Goal: Check status: Check status

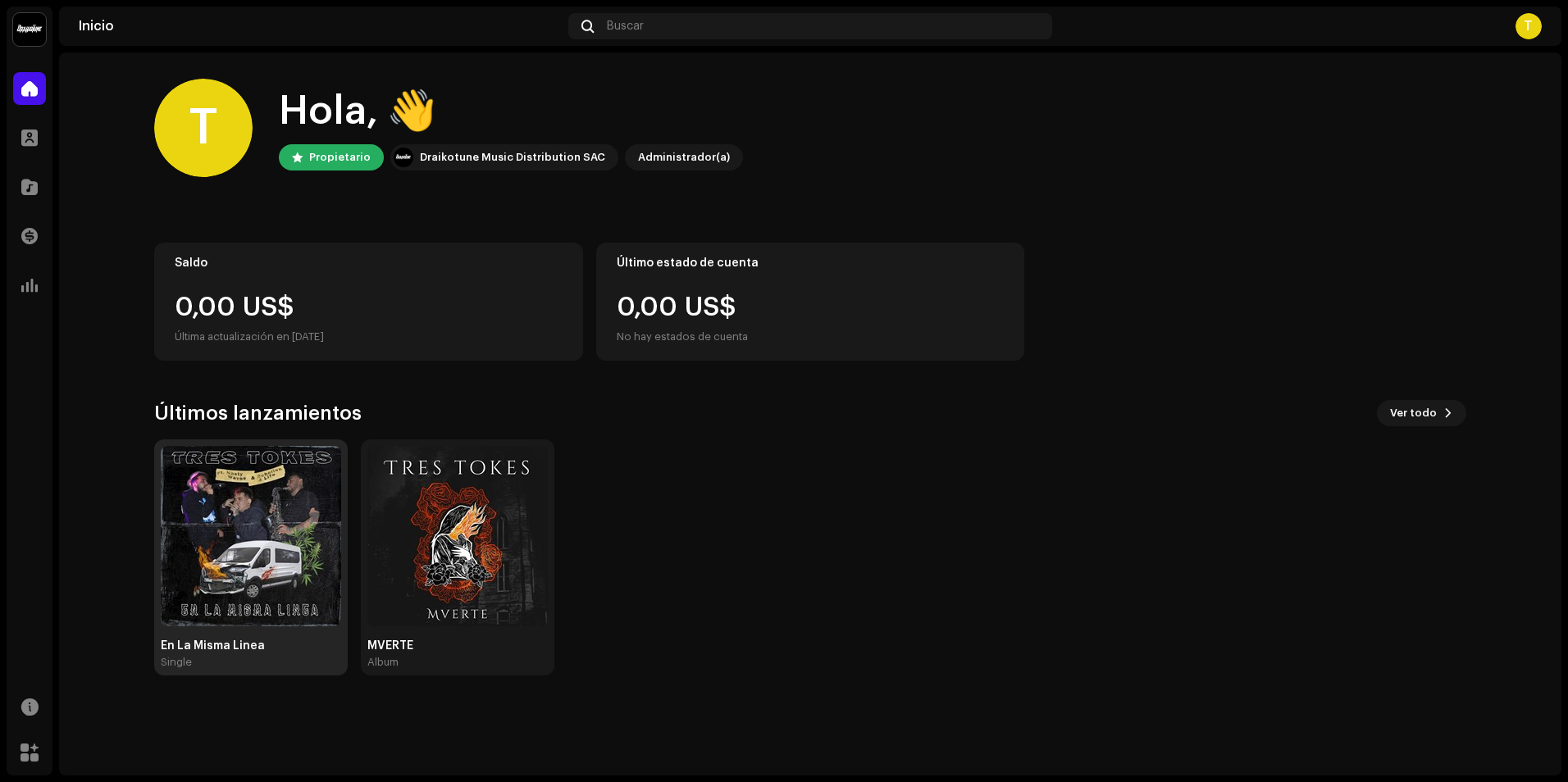
click at [219, 529] on img at bounding box center [250, 536] width 180 height 180
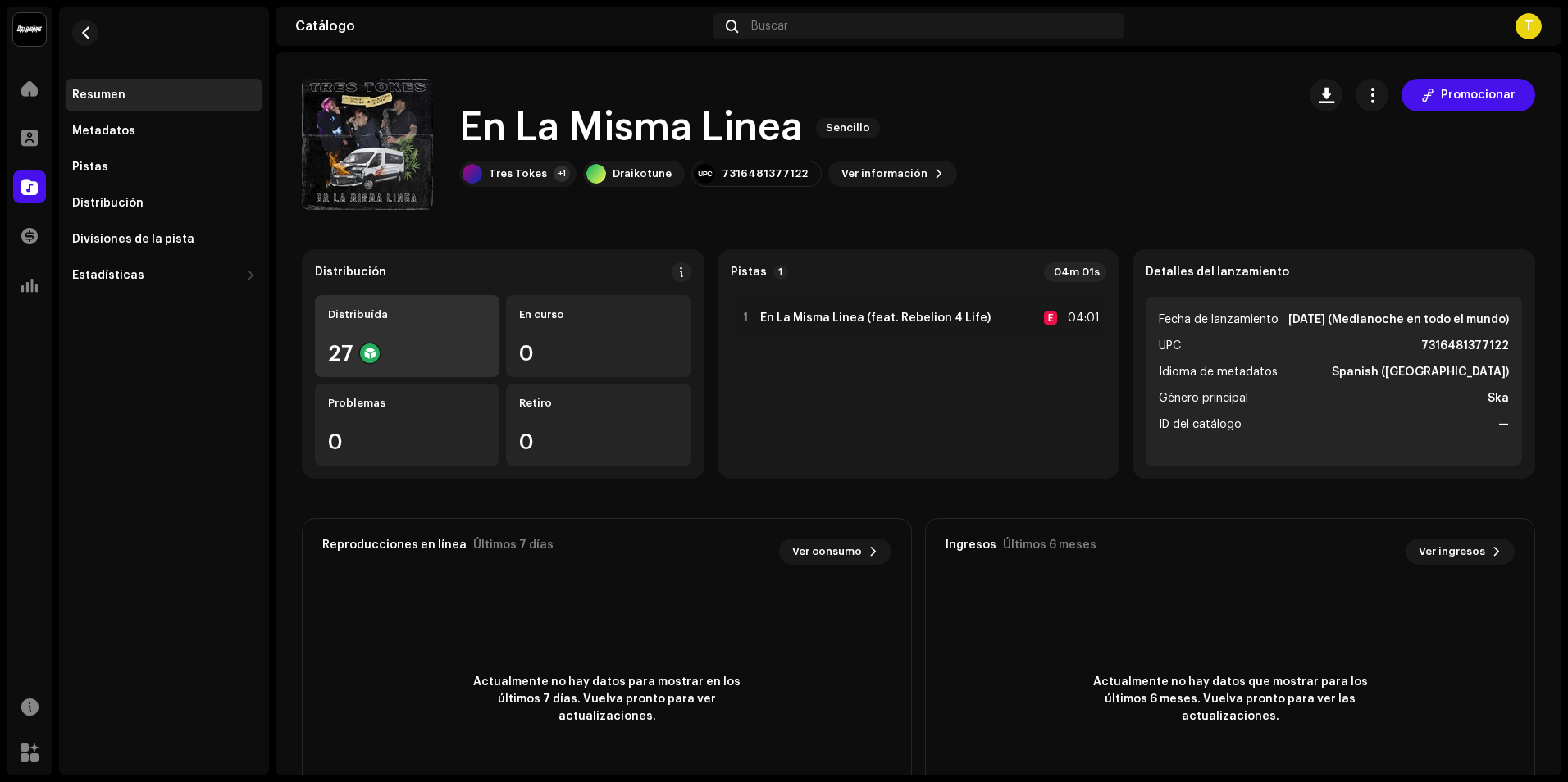
click at [389, 341] on div "Distribuída 27" at bounding box center [407, 336] width 184 height 82
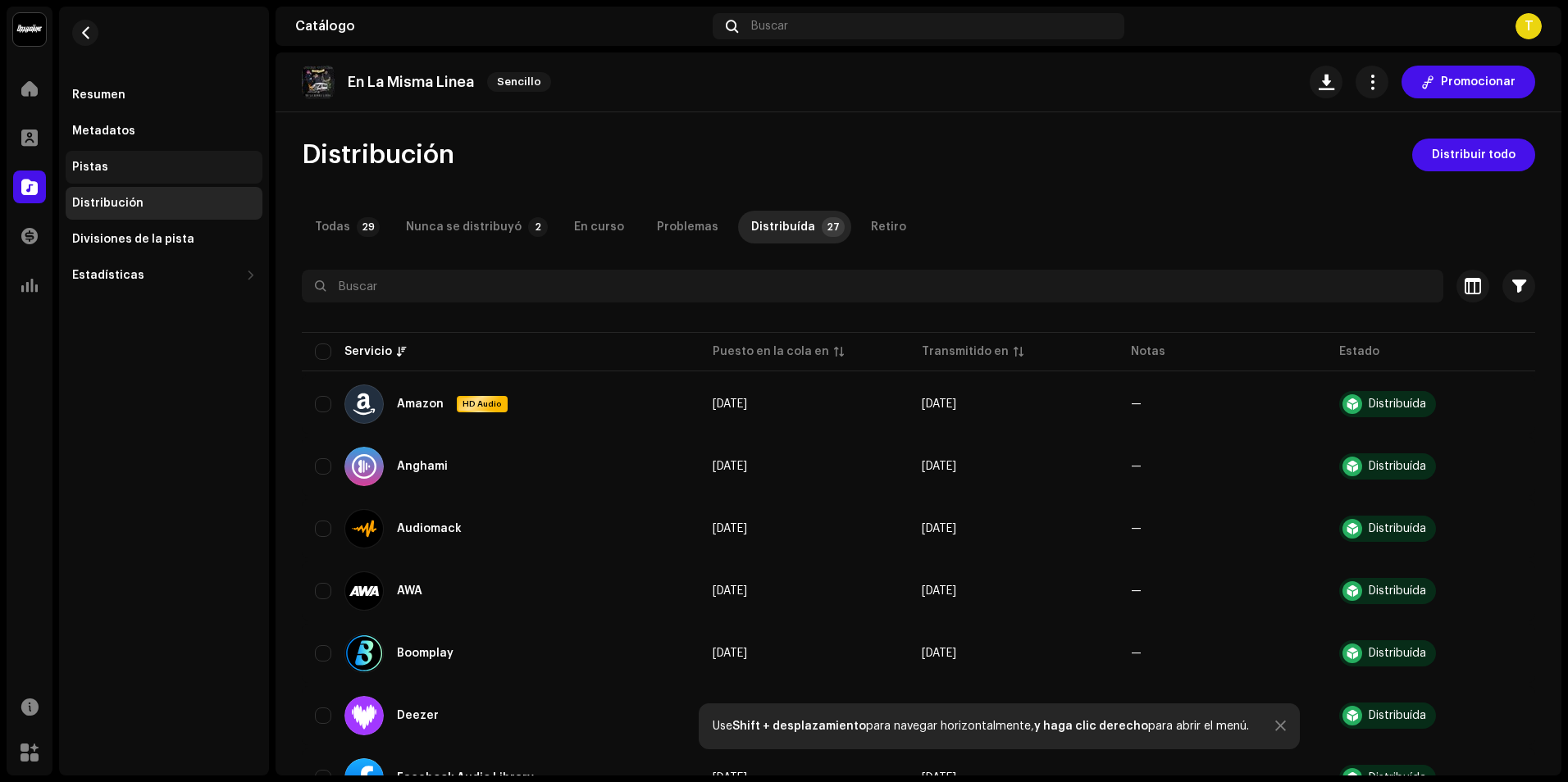
click at [148, 165] on div "Pistas" at bounding box center [164, 167] width 184 height 13
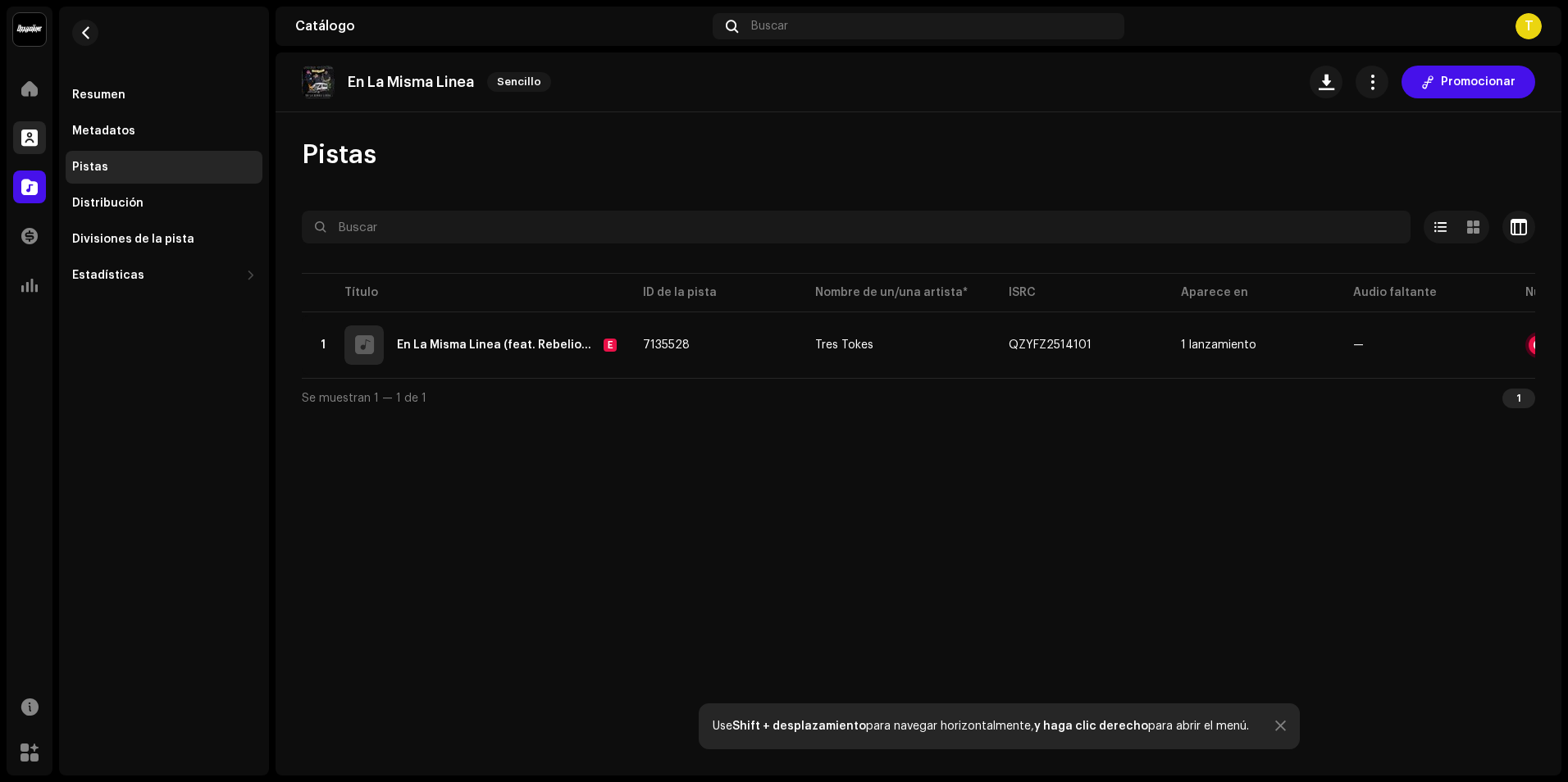
click at [42, 136] on div at bounding box center [29, 137] width 32 height 32
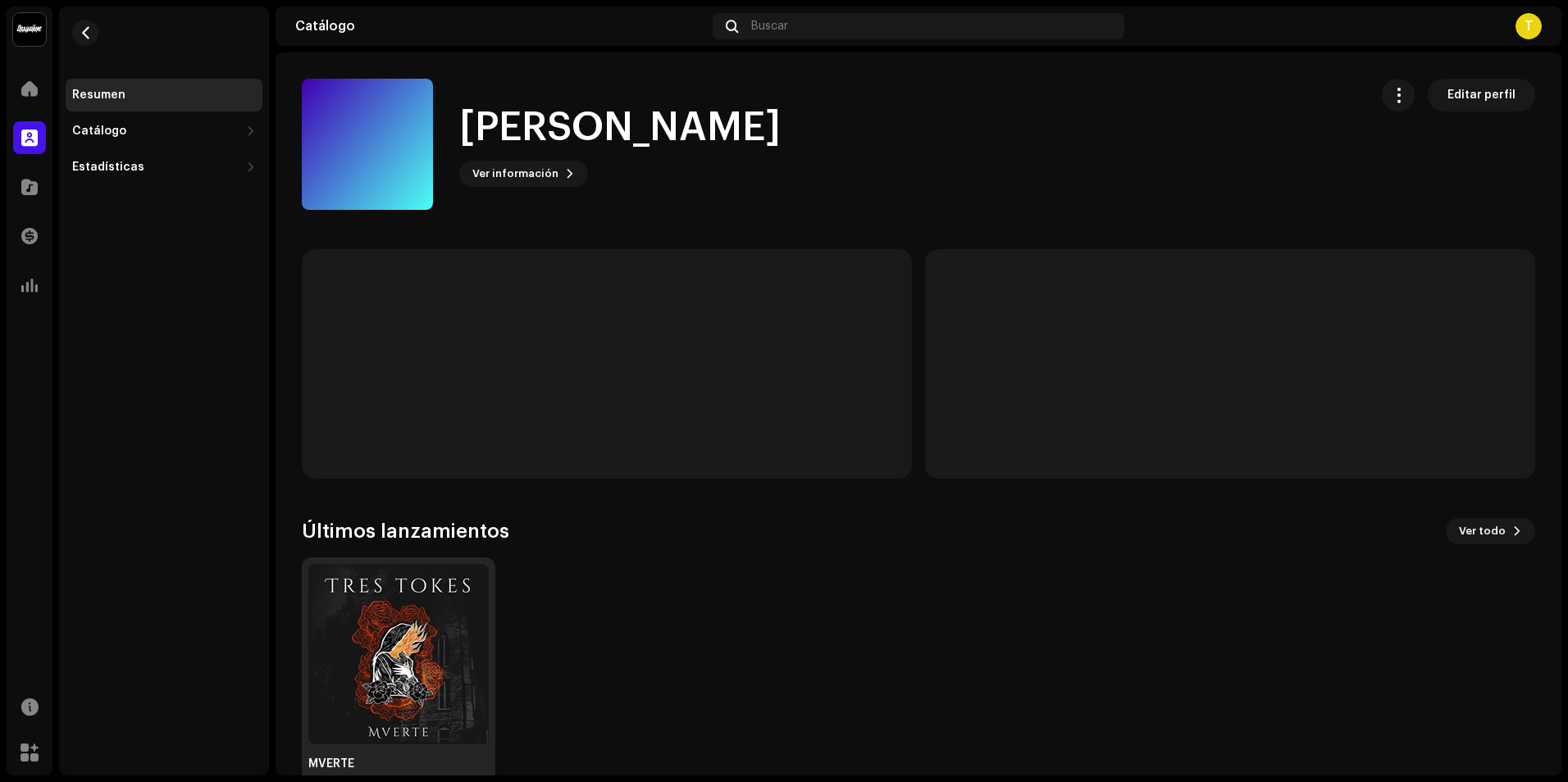
click at [429, 658] on img at bounding box center [398, 654] width 180 height 180
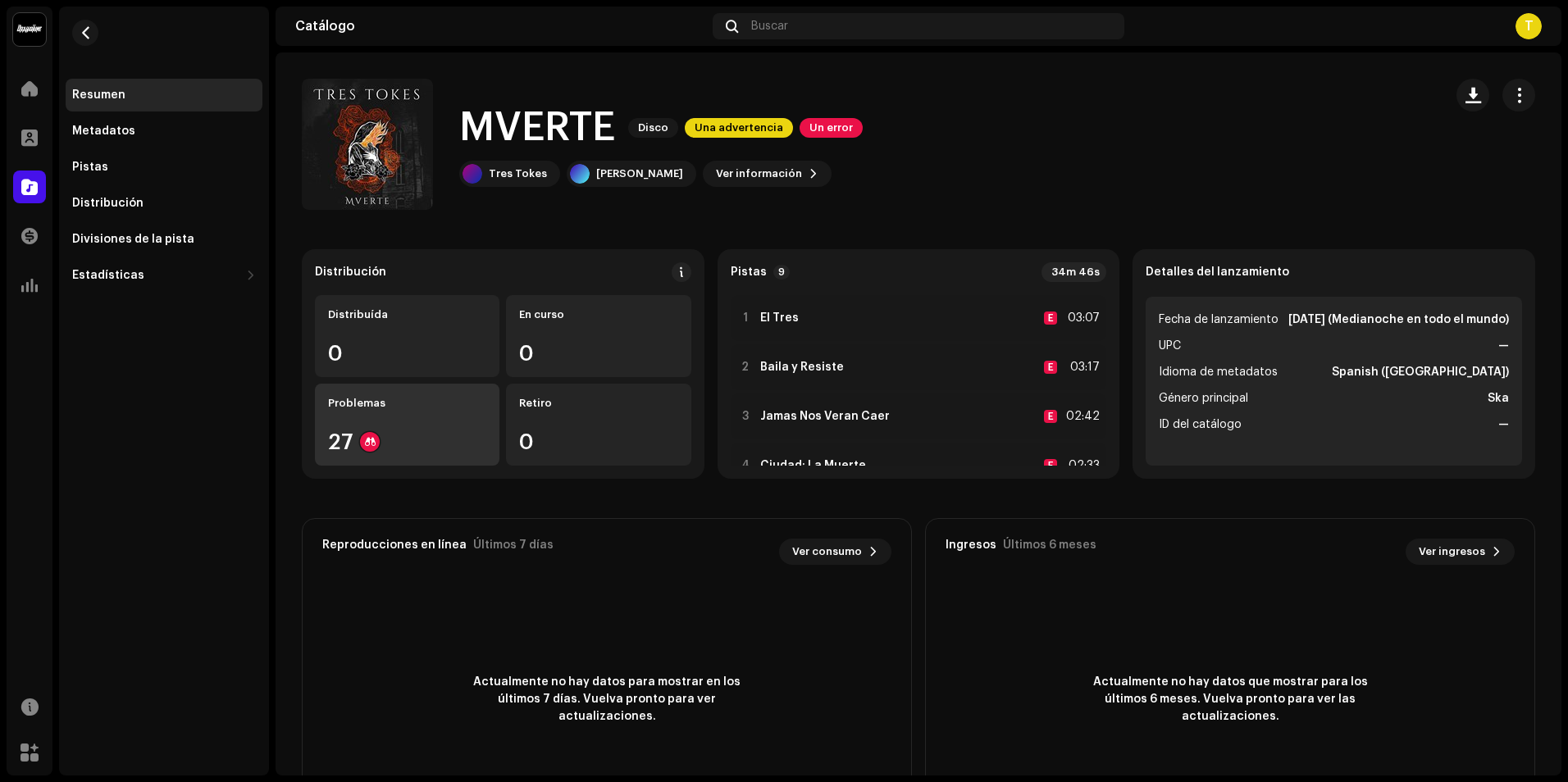
click at [385, 431] on div "27" at bounding box center [407, 442] width 158 height 22
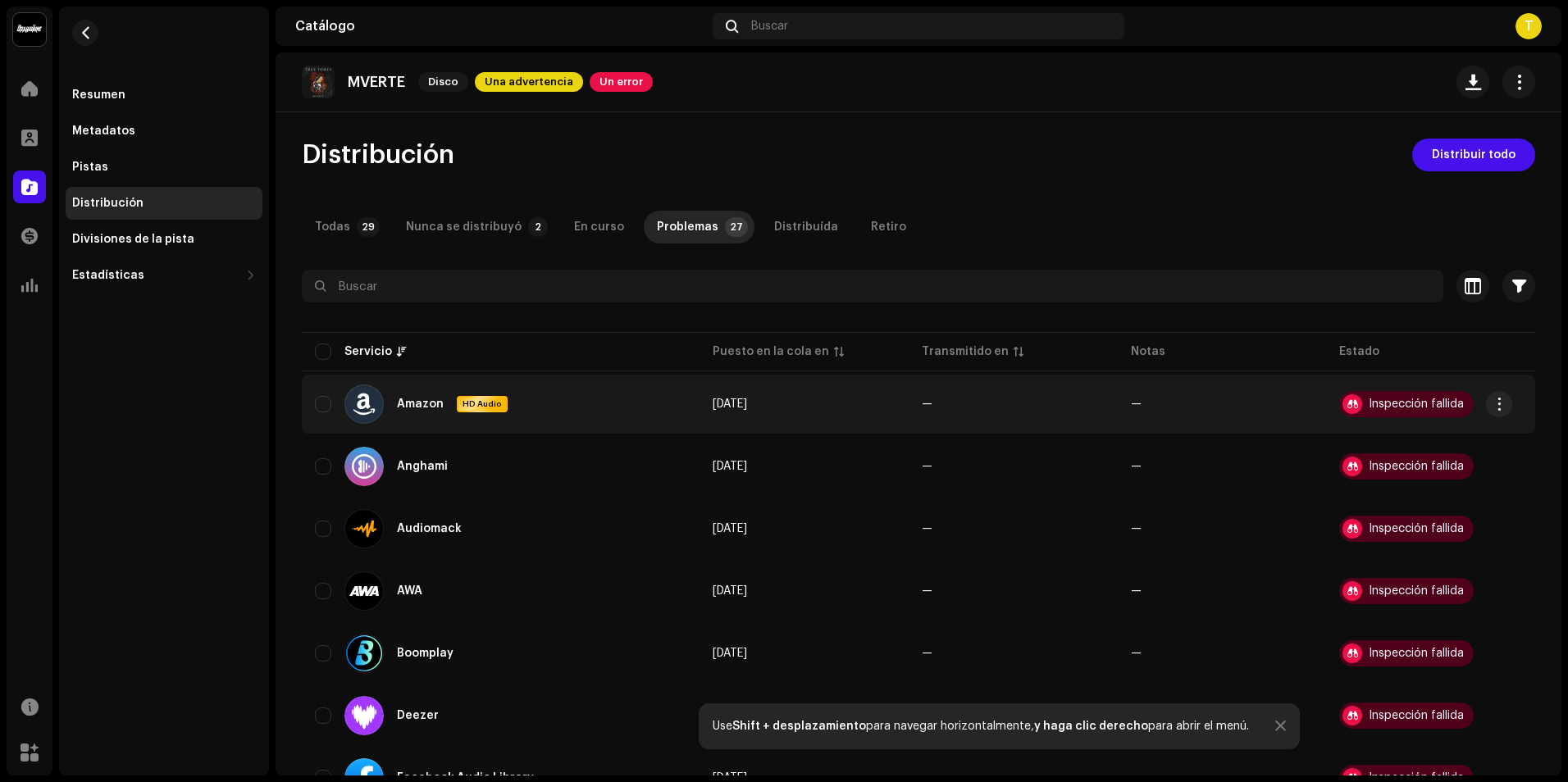
click at [1440, 401] on div "Inspección fallida" at bounding box center [1416, 405] width 95 height 12
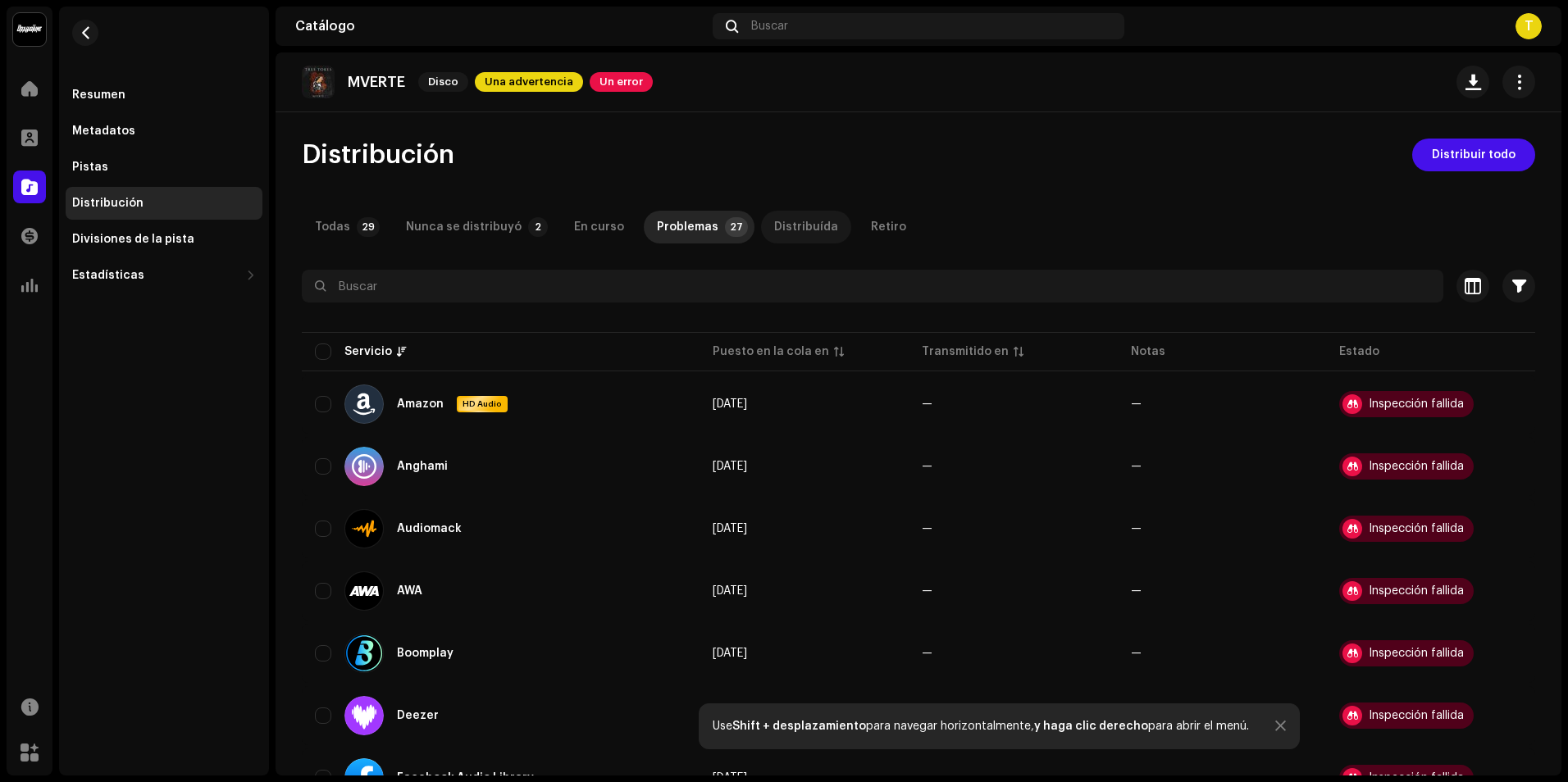
click at [789, 223] on div "Distribuída" at bounding box center [806, 227] width 64 height 32
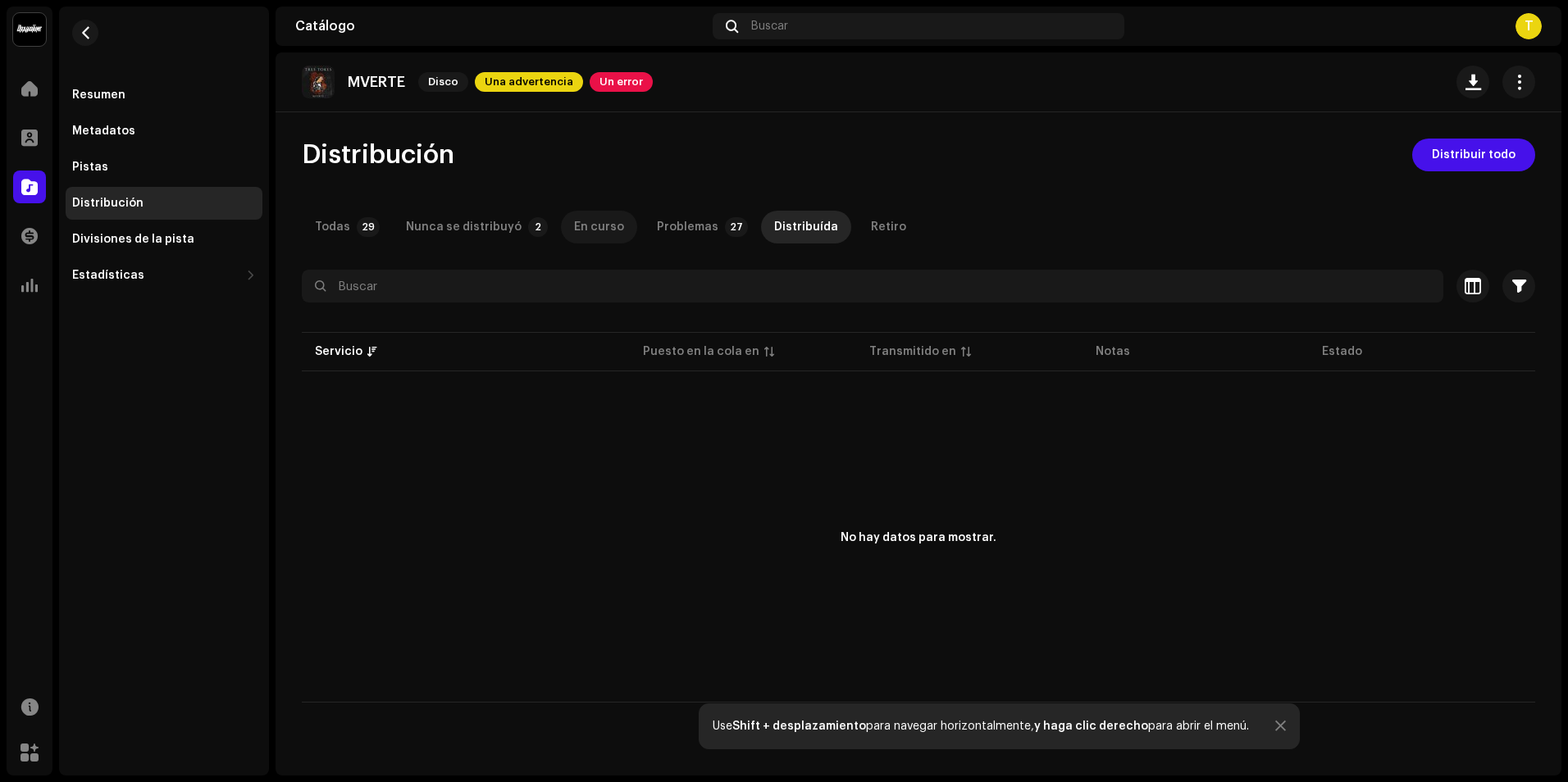
click at [594, 226] on div "En curso" at bounding box center [599, 227] width 50 height 32
click at [430, 234] on div "Nunca se distribuyó" at bounding box center [463, 227] width 116 height 32
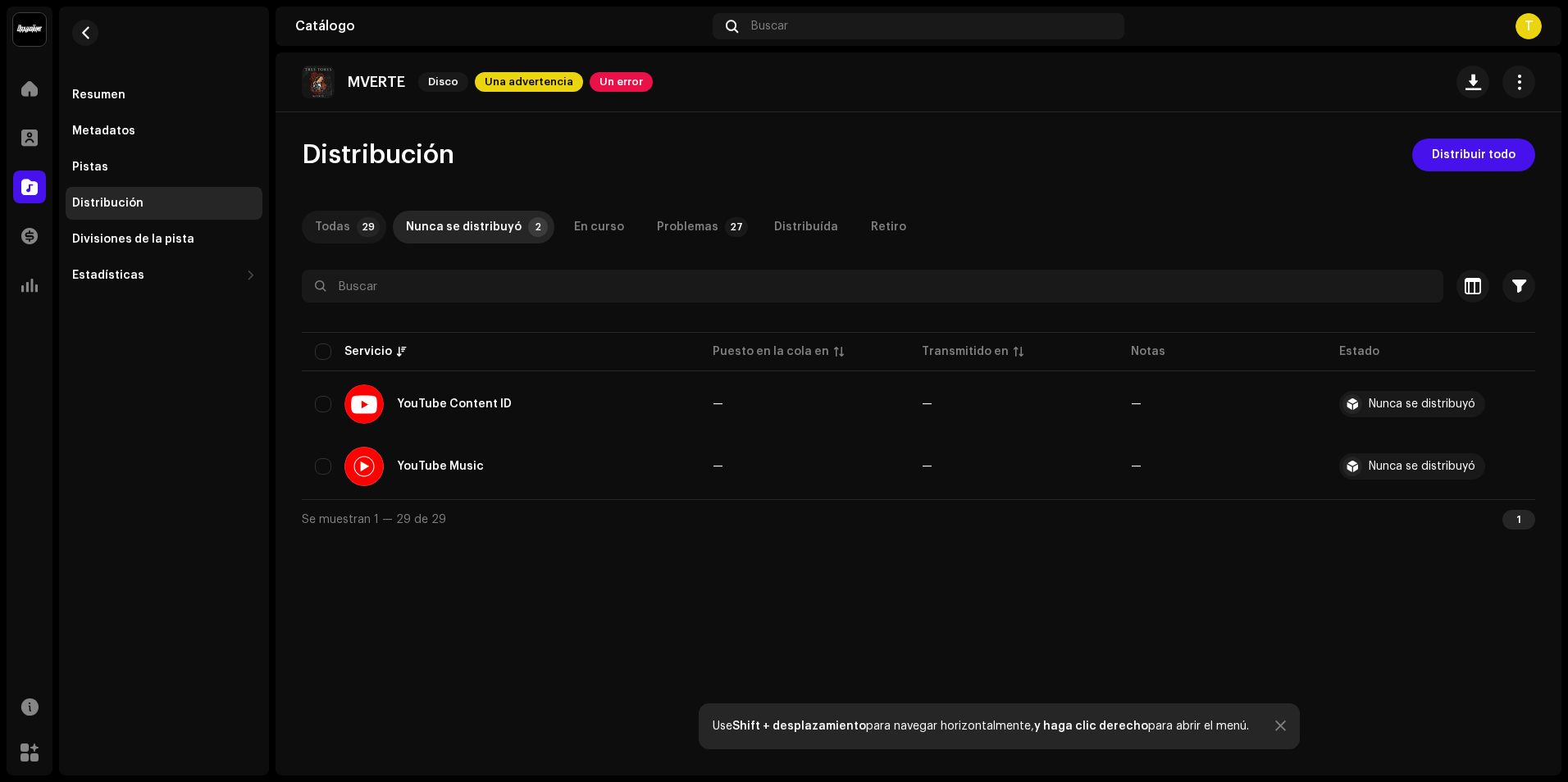
click at [341, 225] on div "Todas" at bounding box center [332, 227] width 35 height 32
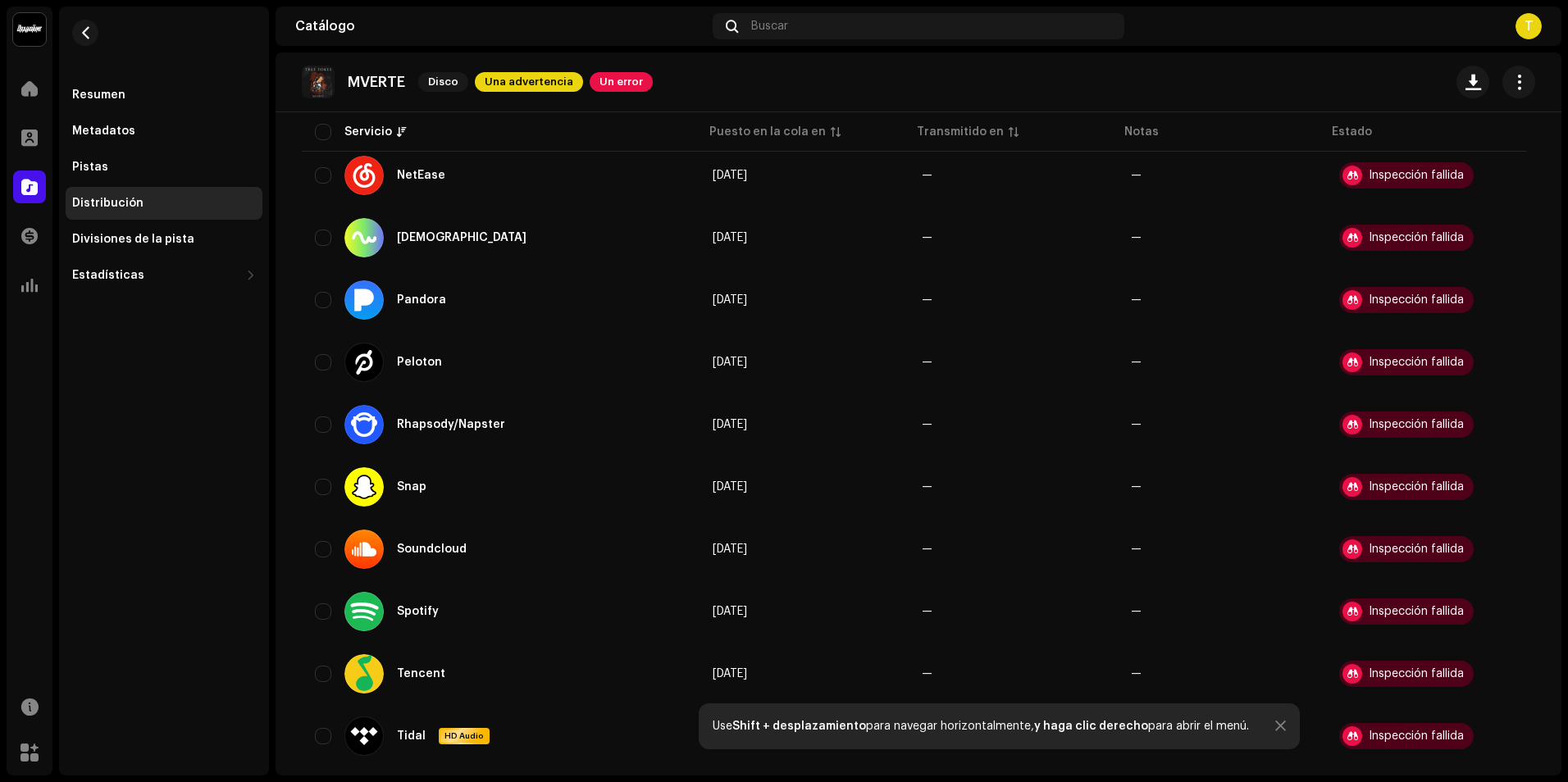
scroll to position [1450, 0]
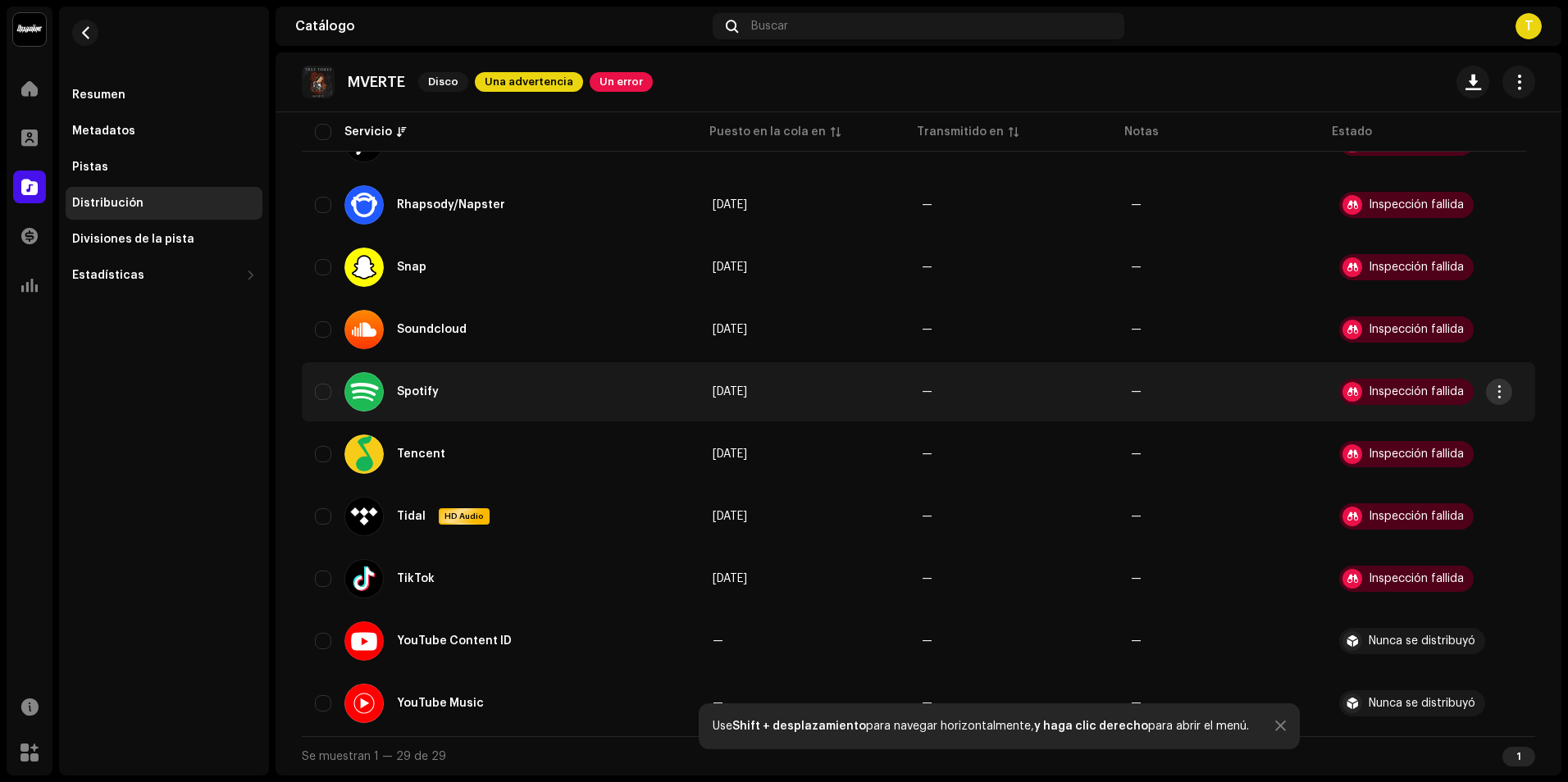
click at [1495, 392] on span "button" at bounding box center [1499, 392] width 12 height 13
click at [1467, 426] on div "Visualizar problemas" at bounding box center [1422, 429] width 153 height 13
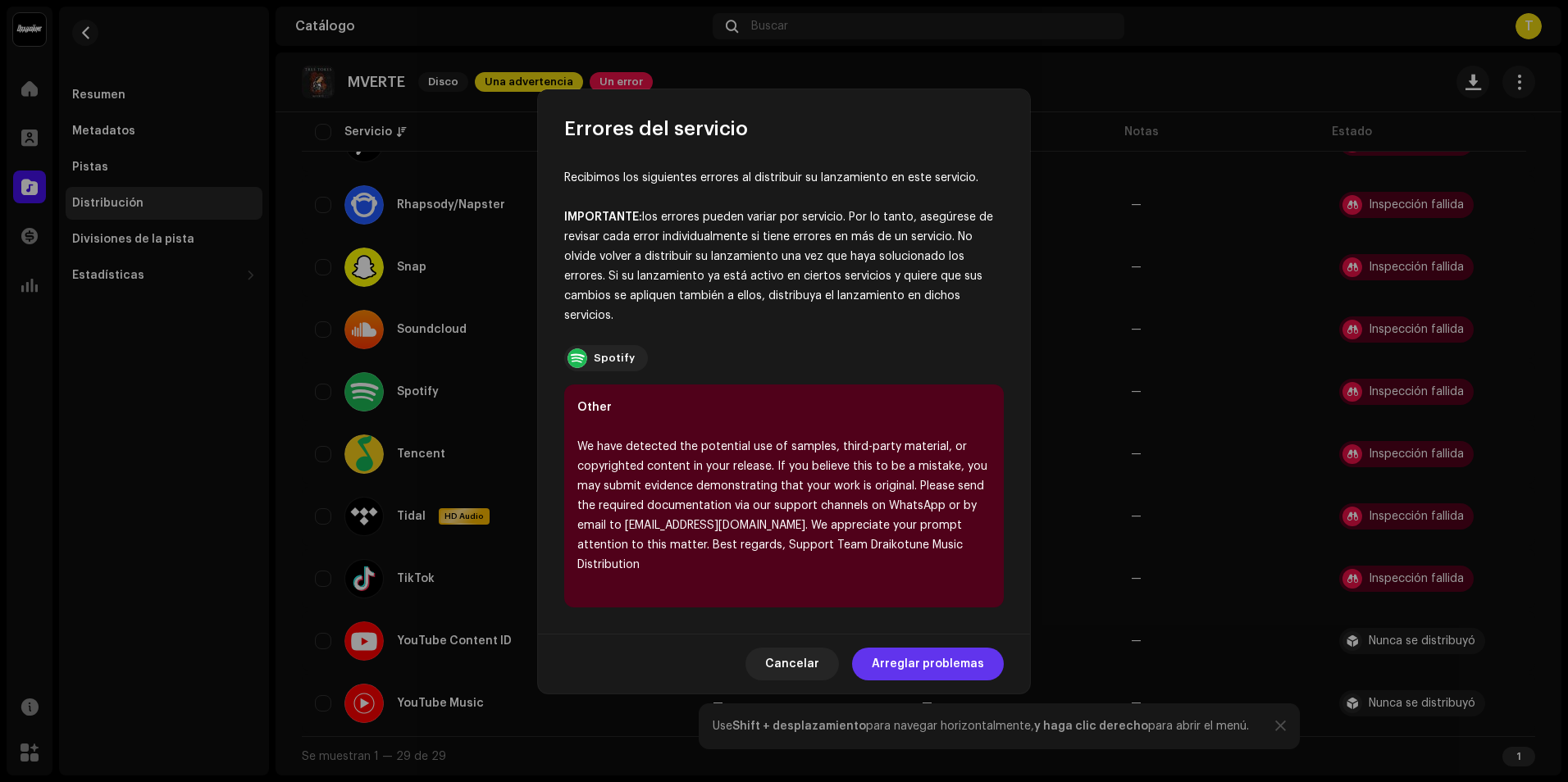
click at [956, 652] on span "Arreglar problemas" at bounding box center [927, 664] width 112 height 32
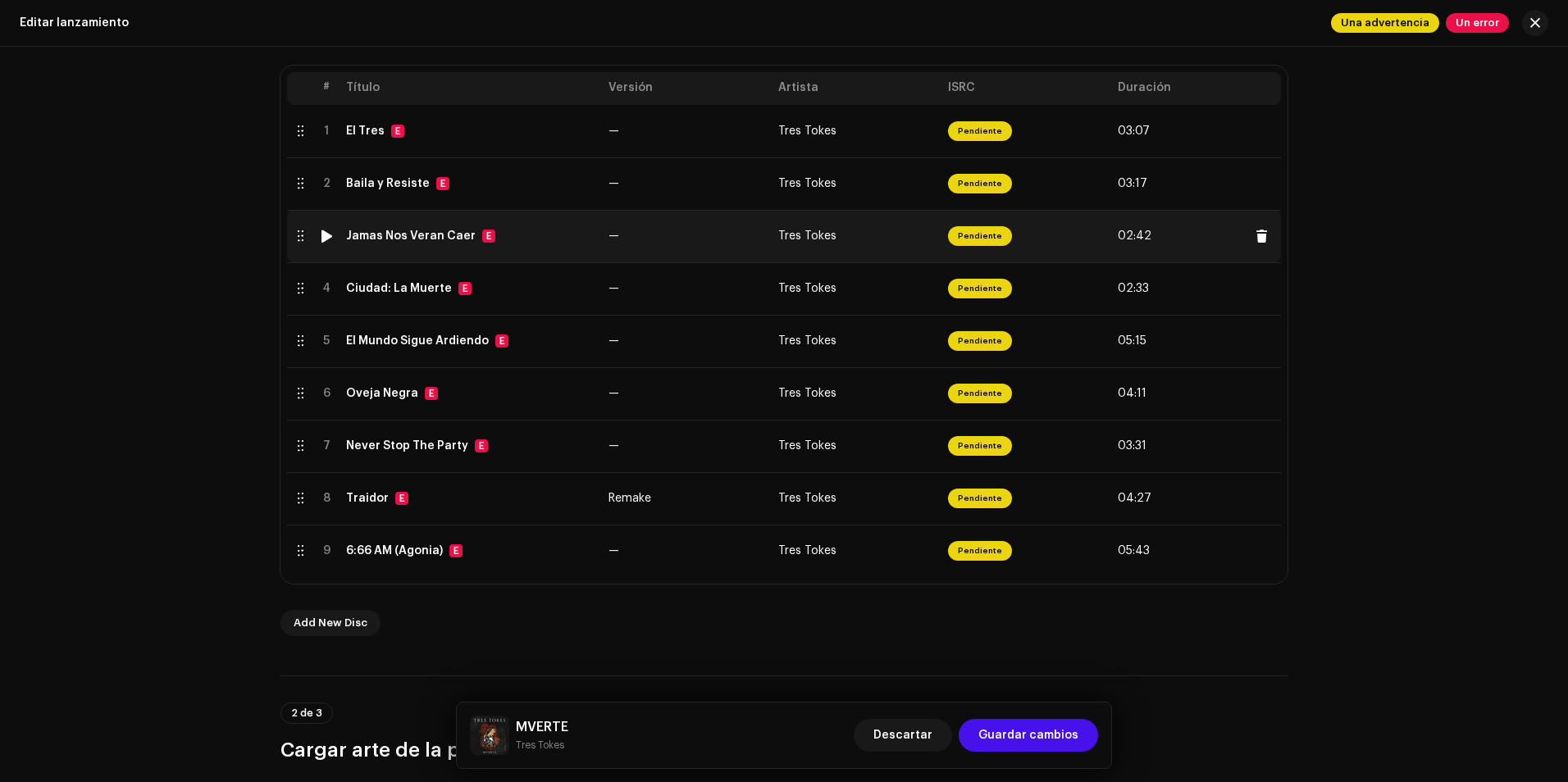
scroll to position [246, 0]
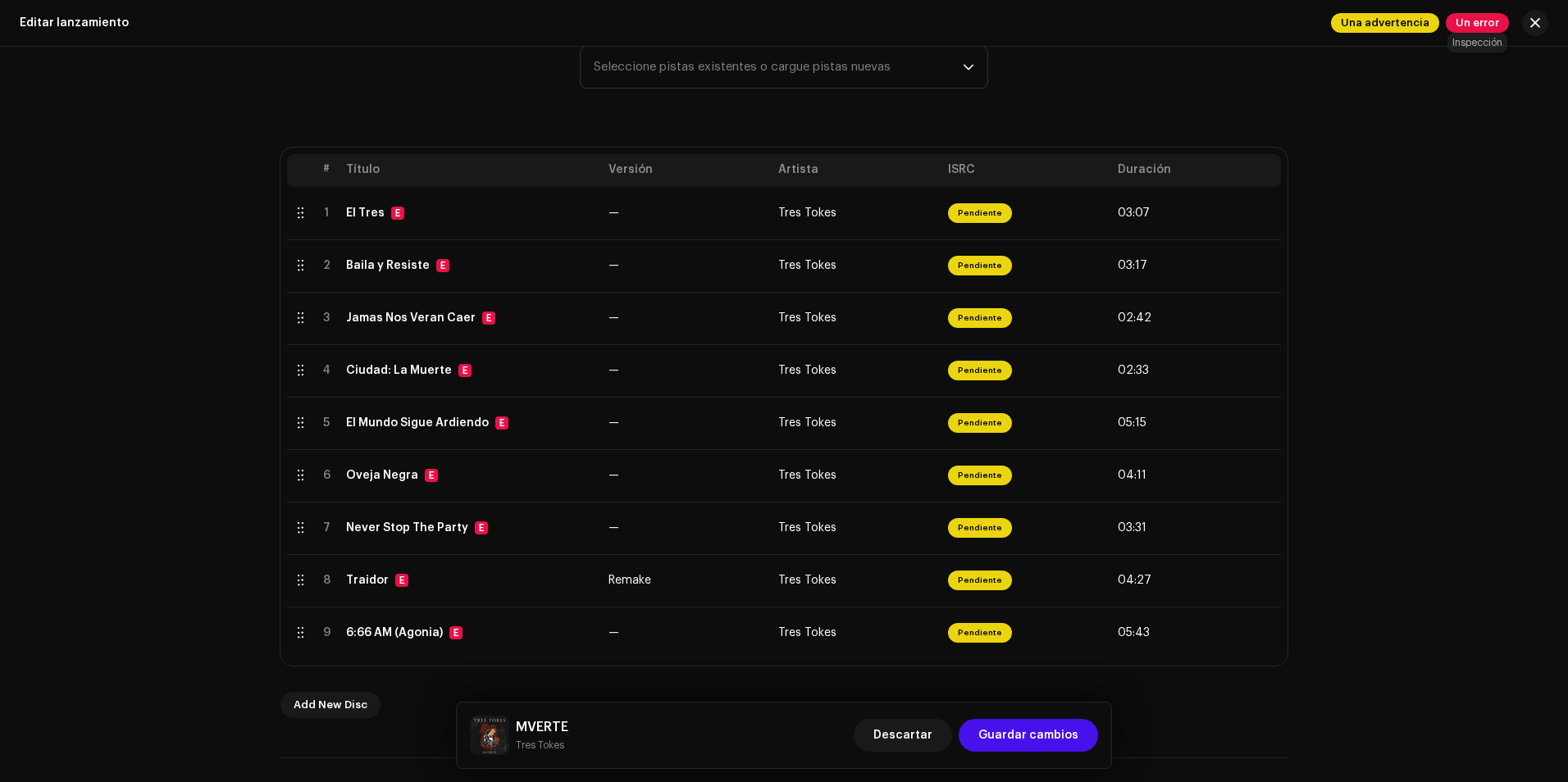
click at [1486, 31] on span "Un error" at bounding box center [1477, 23] width 63 height 20
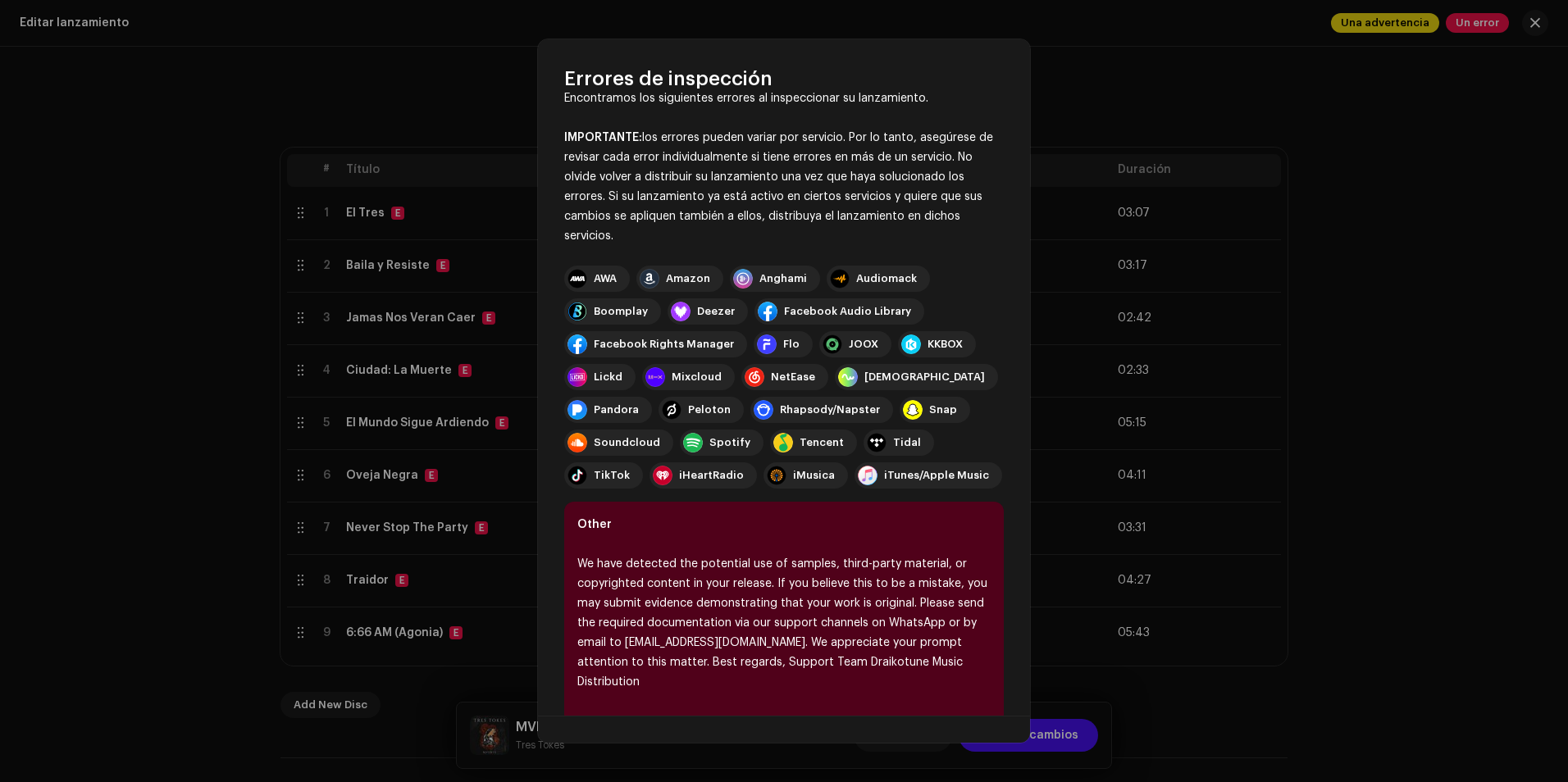
scroll to position [44, 0]
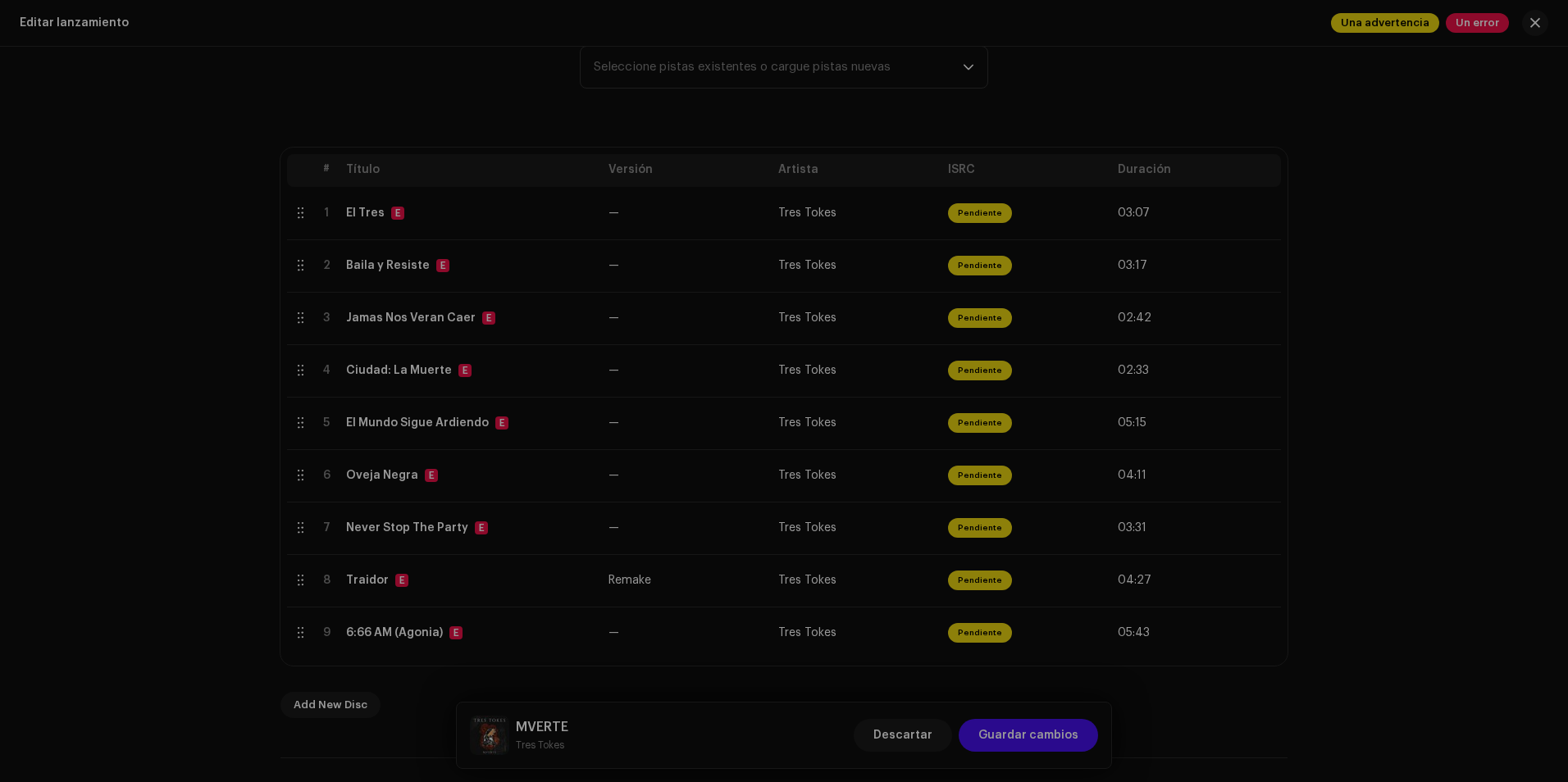
click at [1128, 96] on div "Errores de inspección Encontramos los siguientes errores al inspeccionar su lan…" at bounding box center [784, 391] width 1568 height 782
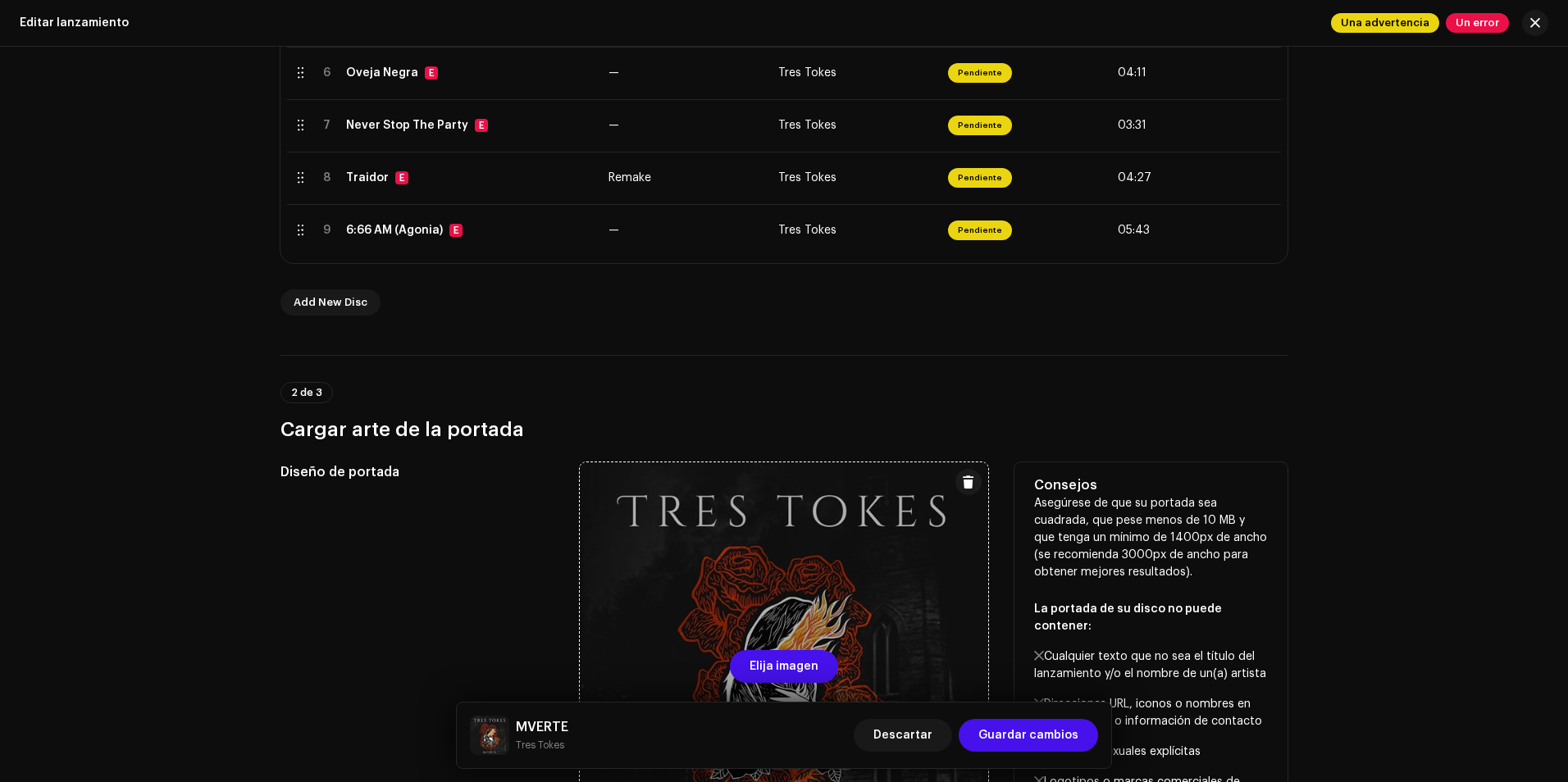
scroll to position [0, 0]
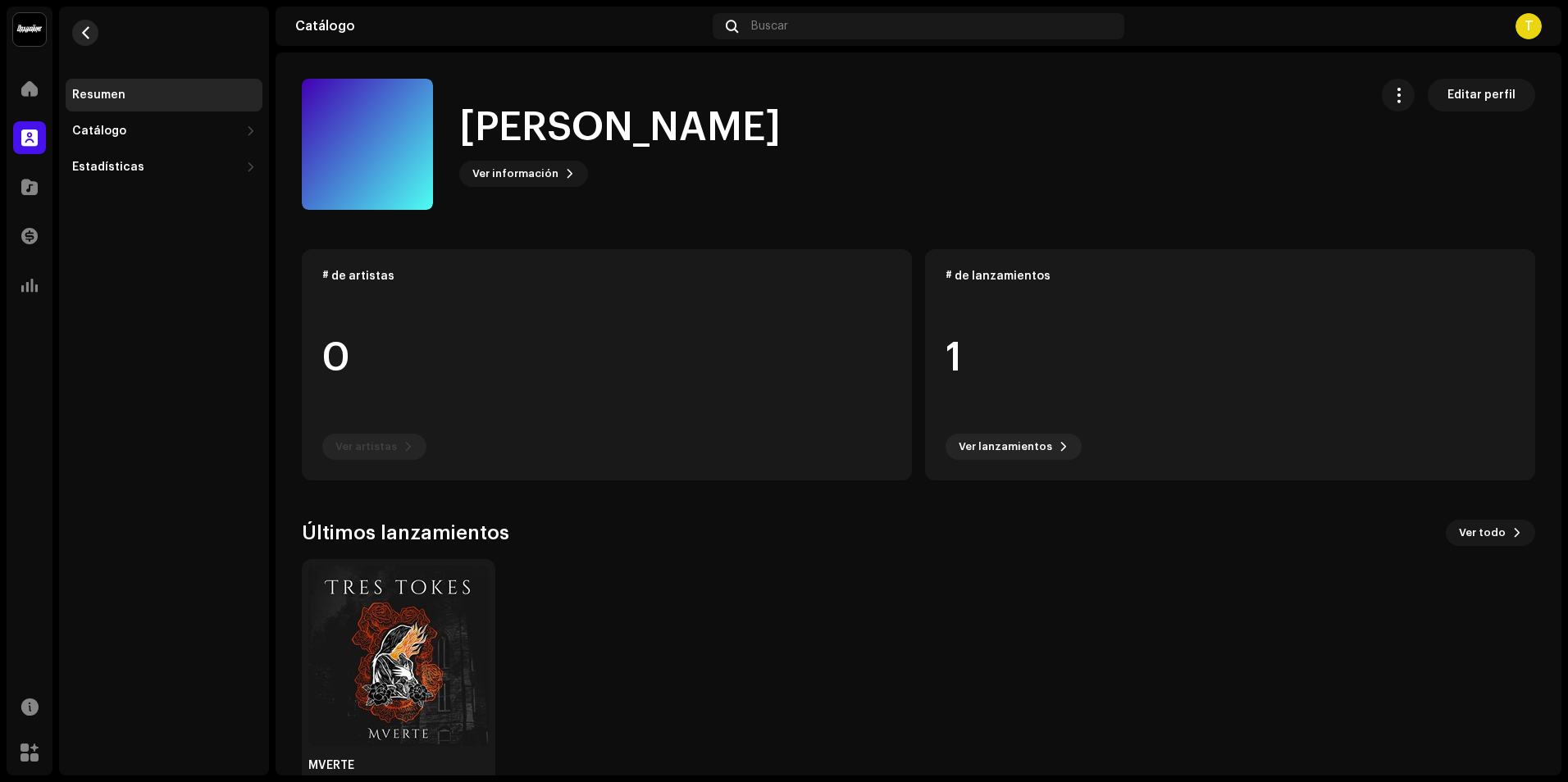
click at [81, 35] on span "button" at bounding box center [86, 33] width 12 height 13
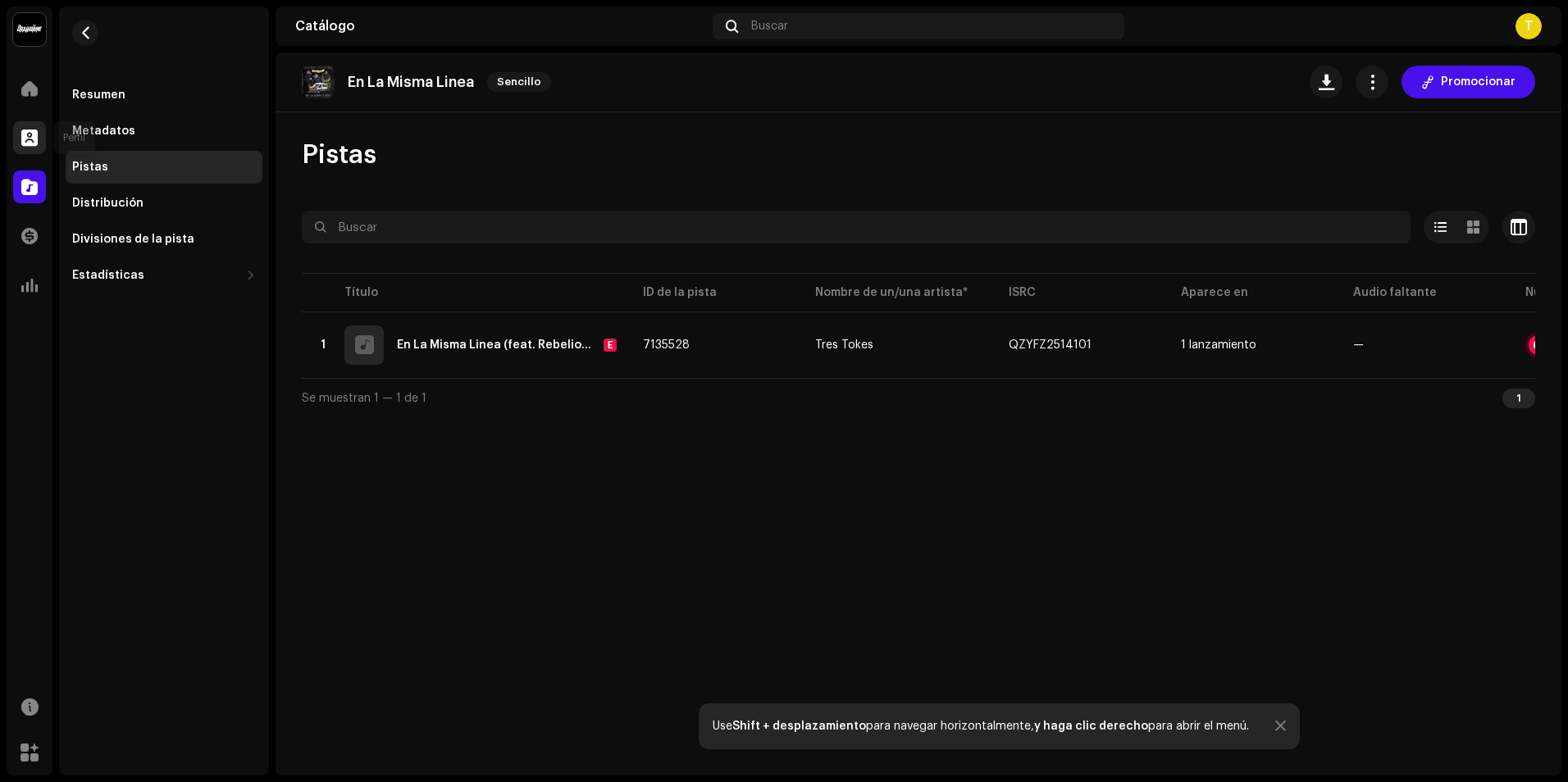
click at [22, 128] on div at bounding box center [29, 137] width 32 height 32
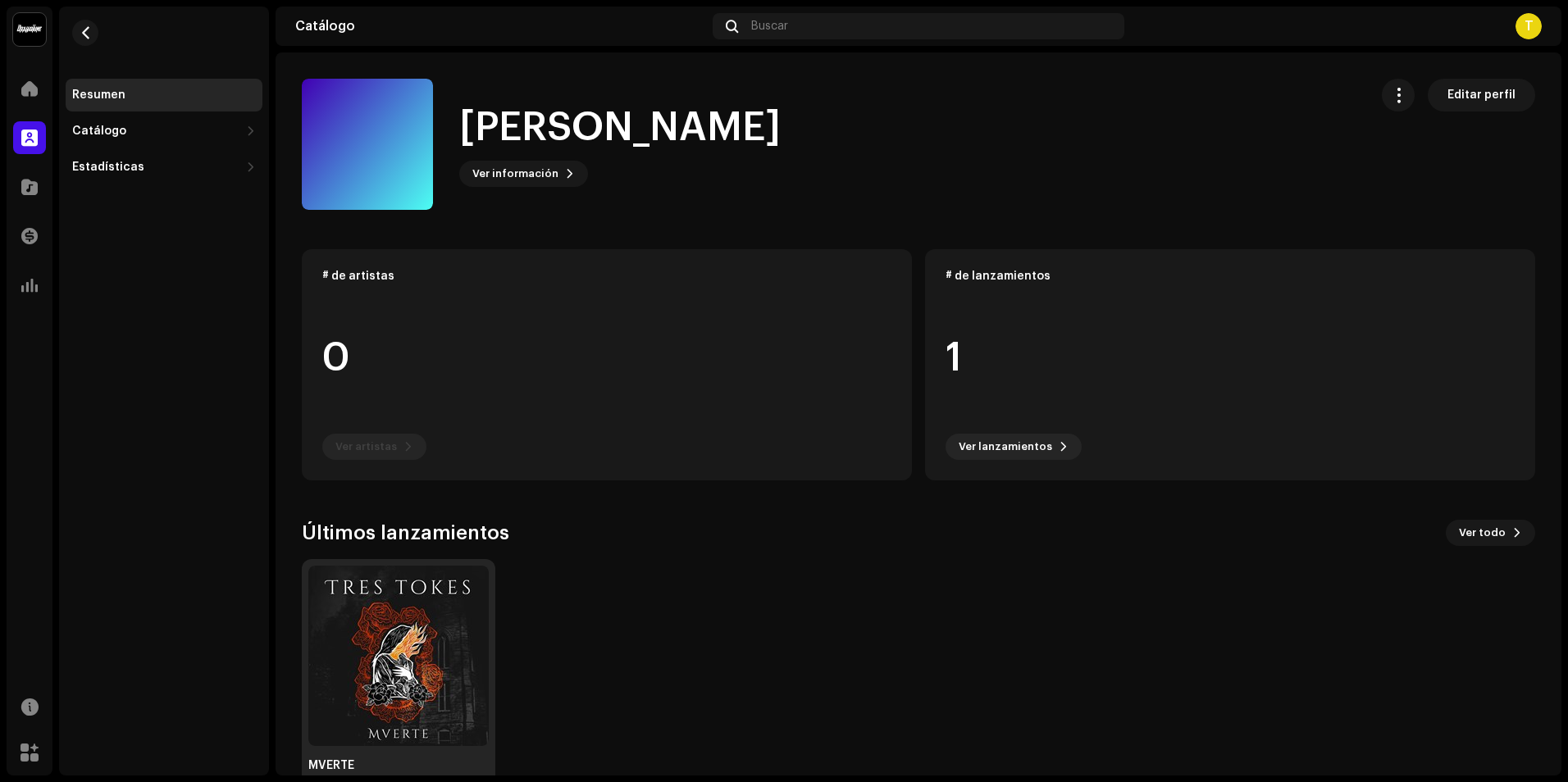
click at [432, 602] on img at bounding box center [398, 656] width 180 height 180
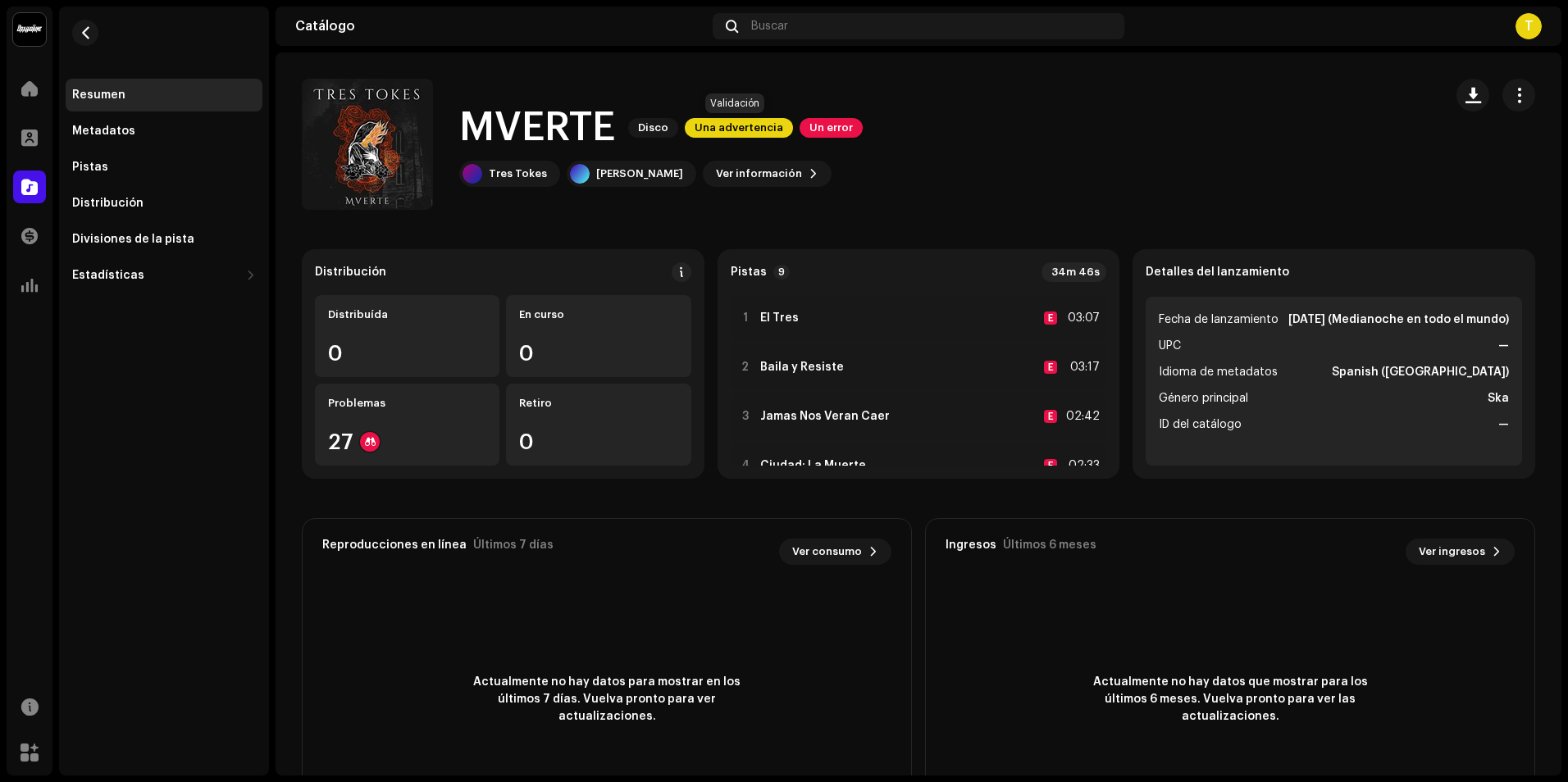
click at [751, 122] on span "Una advertencia" at bounding box center [739, 128] width 108 height 20
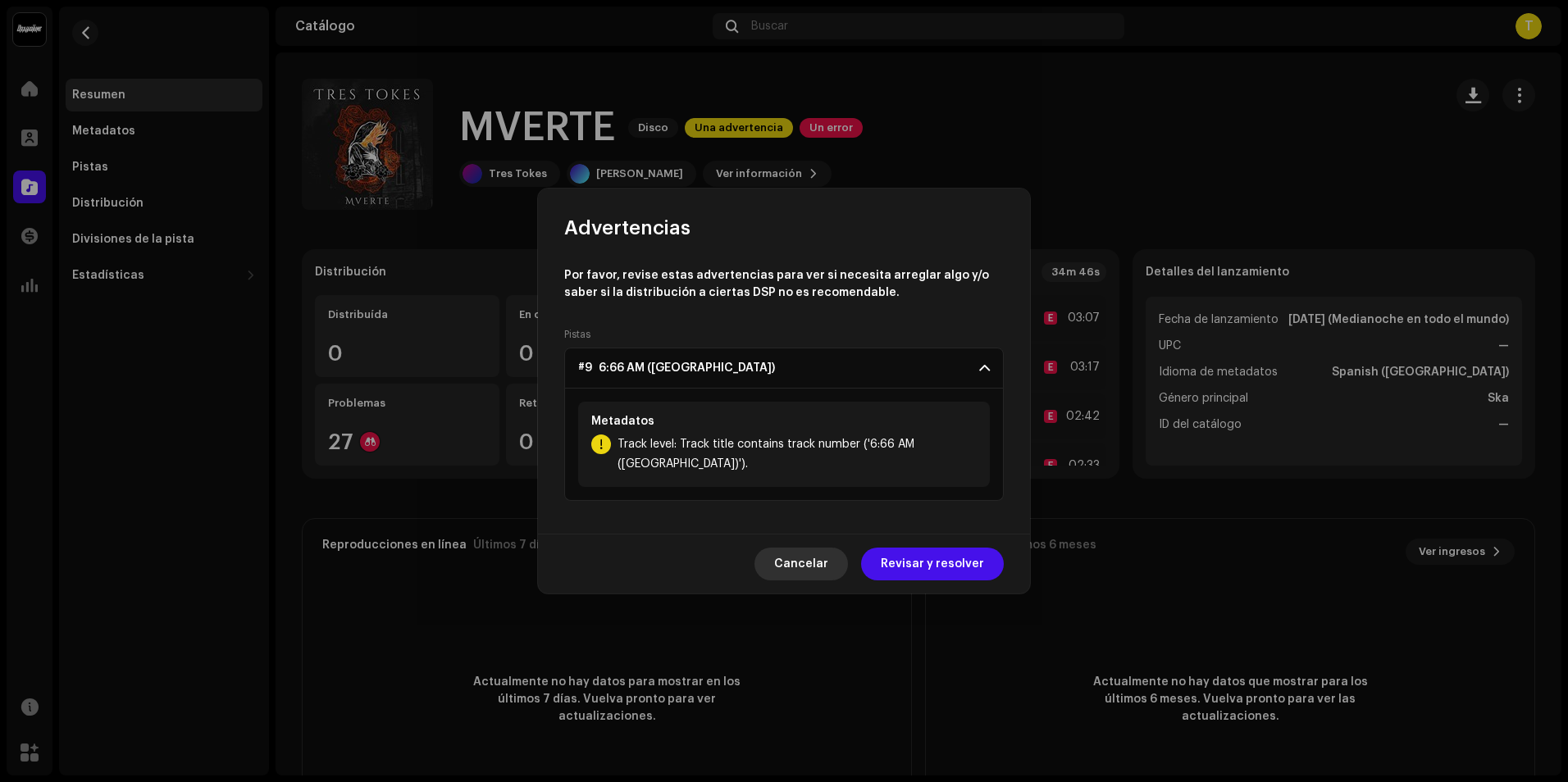
click at [803, 555] on span "Cancelar" at bounding box center [801, 563] width 54 height 32
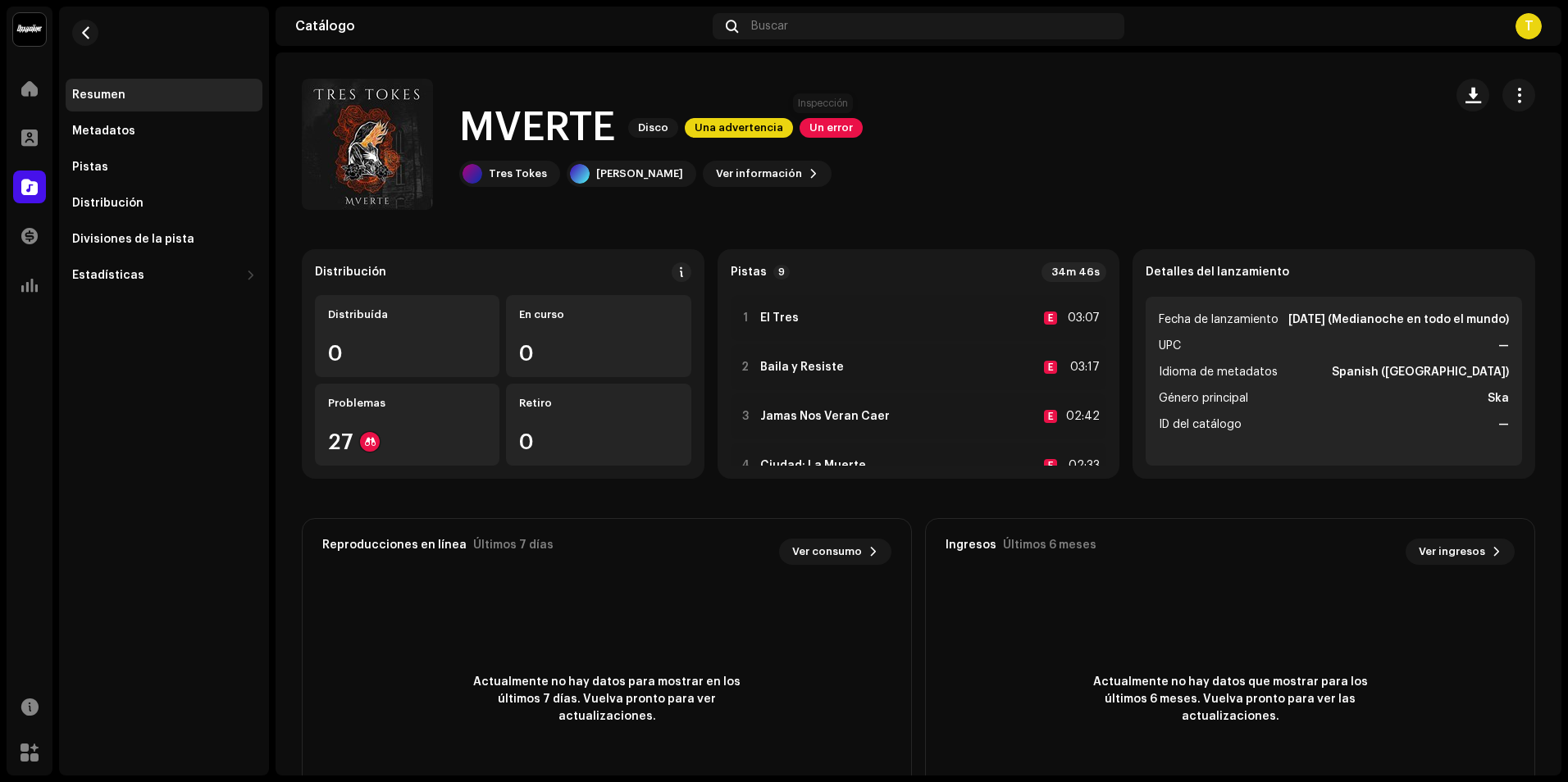
click at [816, 130] on span "Un error" at bounding box center [831, 128] width 63 height 20
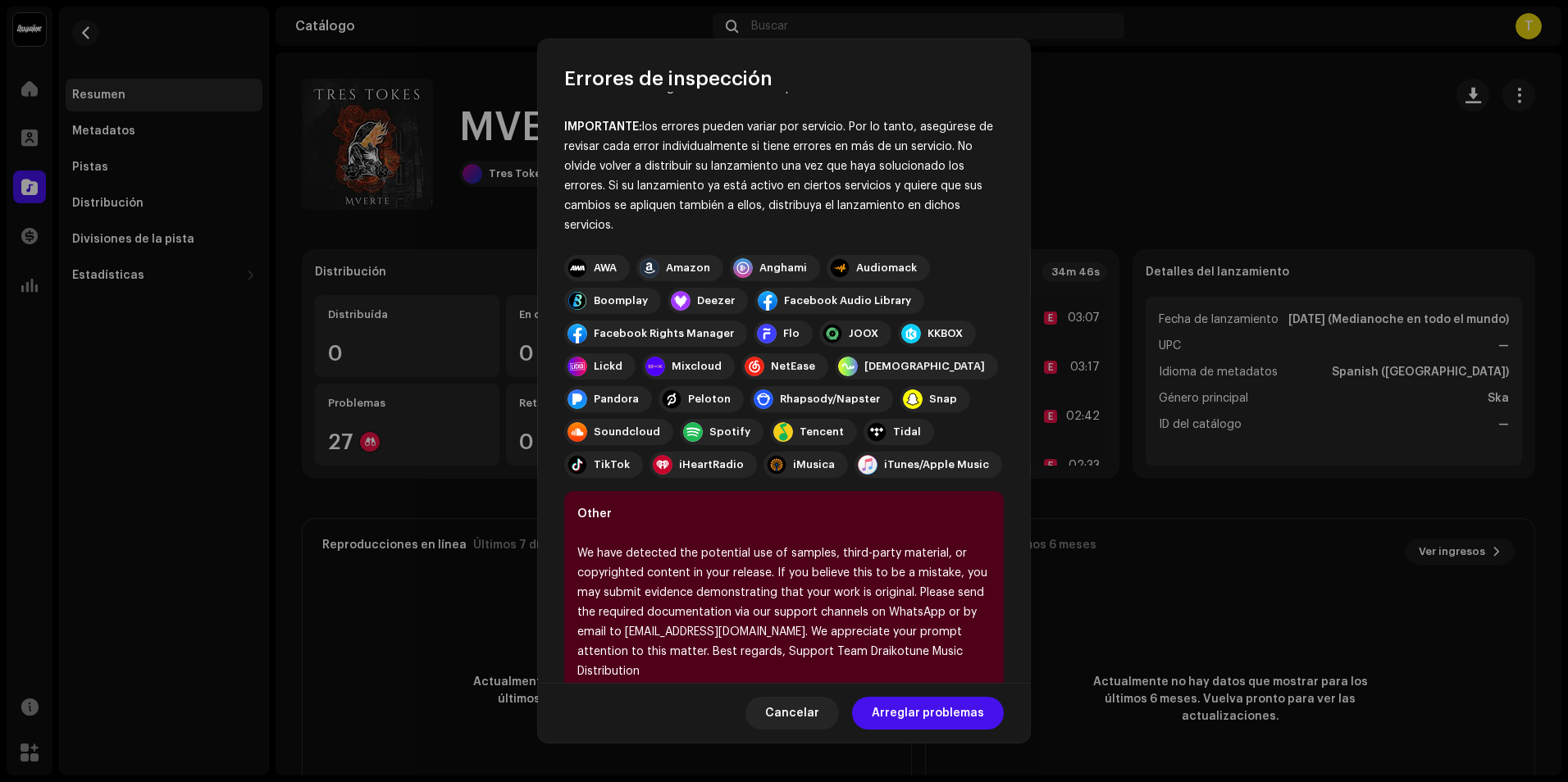
scroll to position [77, 0]
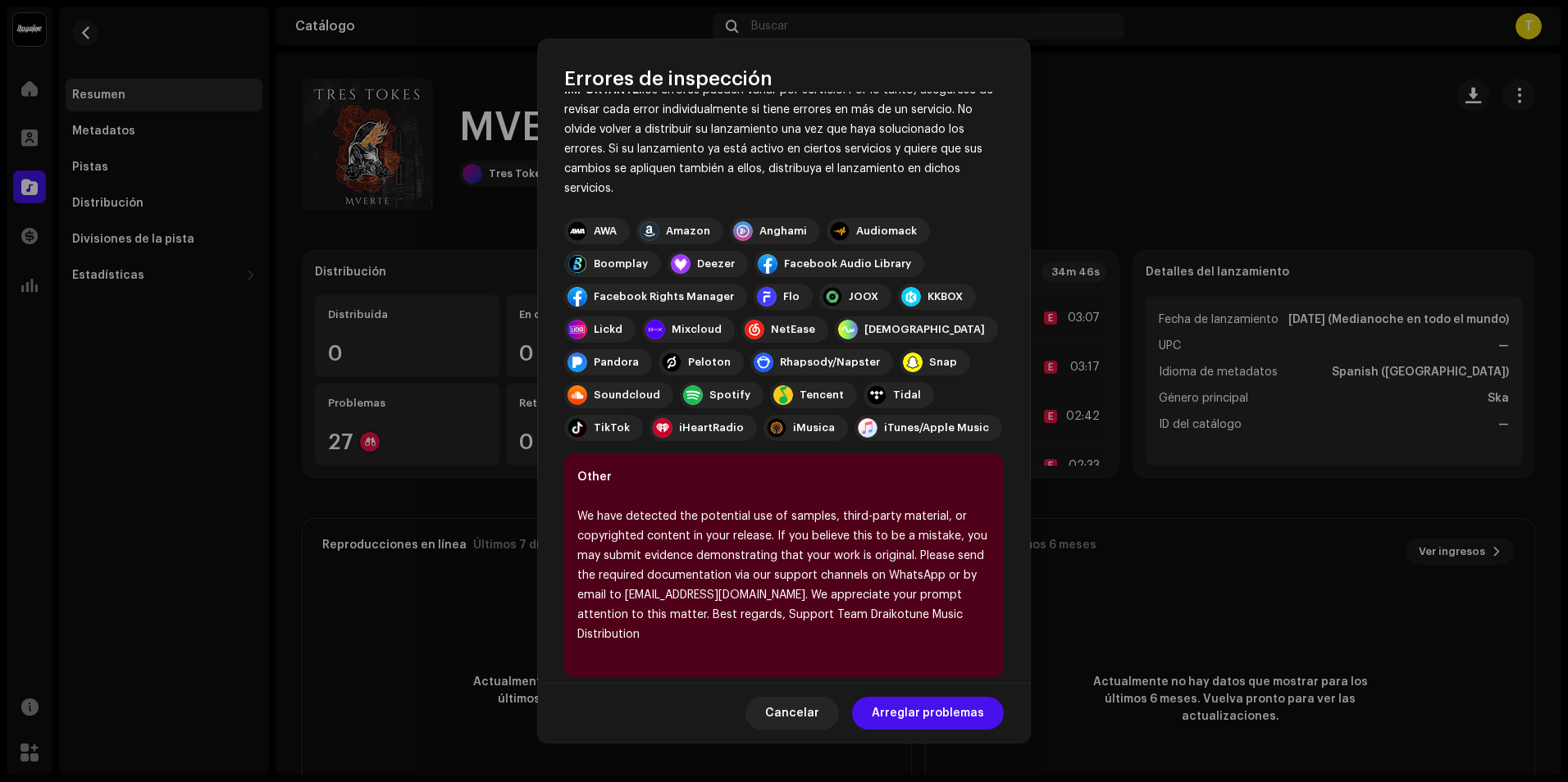
drag, startPoint x: 579, startPoint y: 515, endPoint x: 940, endPoint y: 627, distance: 378.0
click at [940, 627] on div "Other We have detected the potential use of samples, third-party material, or c…" at bounding box center [784, 566] width 440 height 223
copy div "We have detected the potential use of samples, third-party material, or copyrig…"
click at [716, 589] on div "We have detected the potential use of samples, third-party material, or copyrig…" at bounding box center [784, 576] width 413 height 138
drag, startPoint x: 626, startPoint y: 593, endPoint x: 764, endPoint y: 593, distance: 138.0
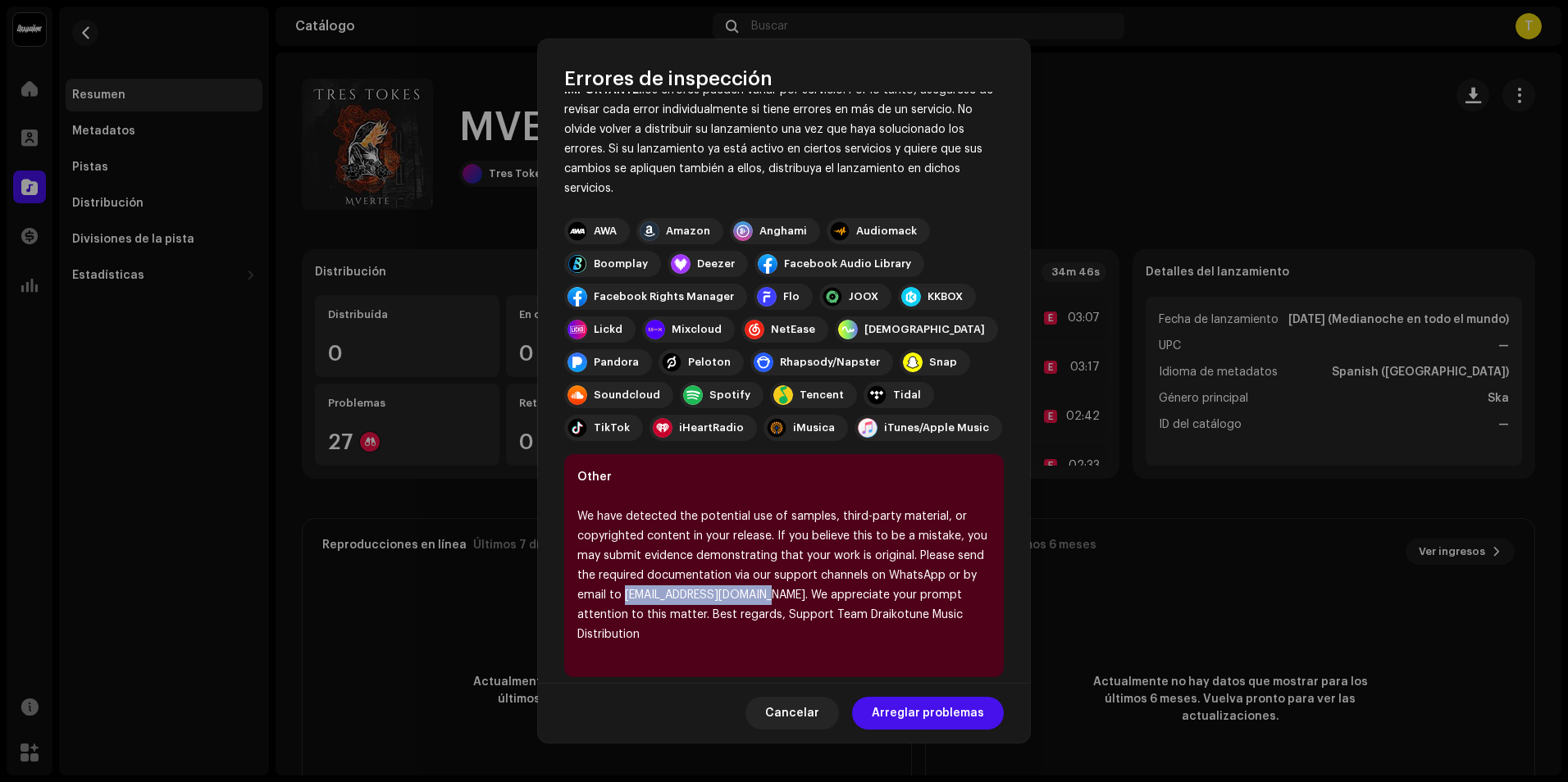
click at [764, 593] on div "We have detected the potential use of samples, third-party material, or copyrig…" at bounding box center [784, 576] width 413 height 138
copy div "[EMAIL_ADDRESS][DOMAIN_NAME]."
click at [813, 710] on span "Cancelar" at bounding box center [792, 713] width 54 height 32
